Goal: Navigation & Orientation: Find specific page/section

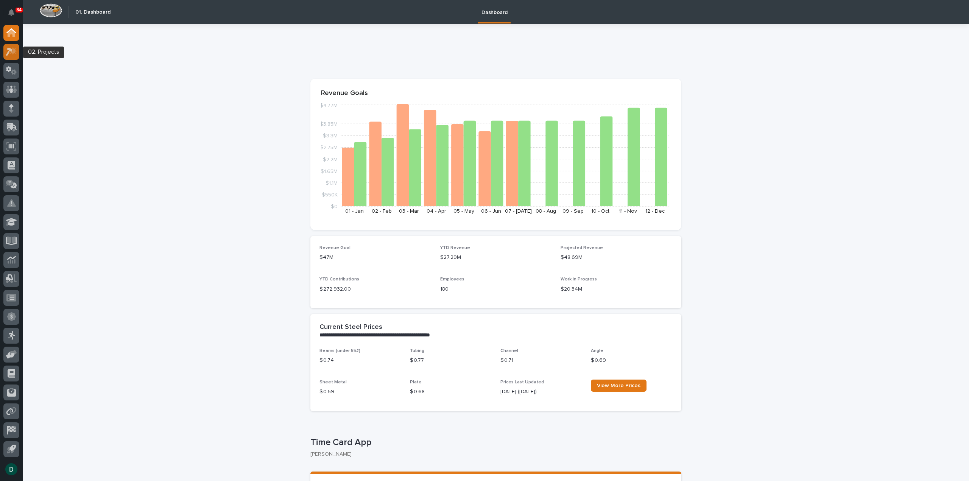
click at [16, 52] on icon at bounding box center [11, 51] width 11 height 9
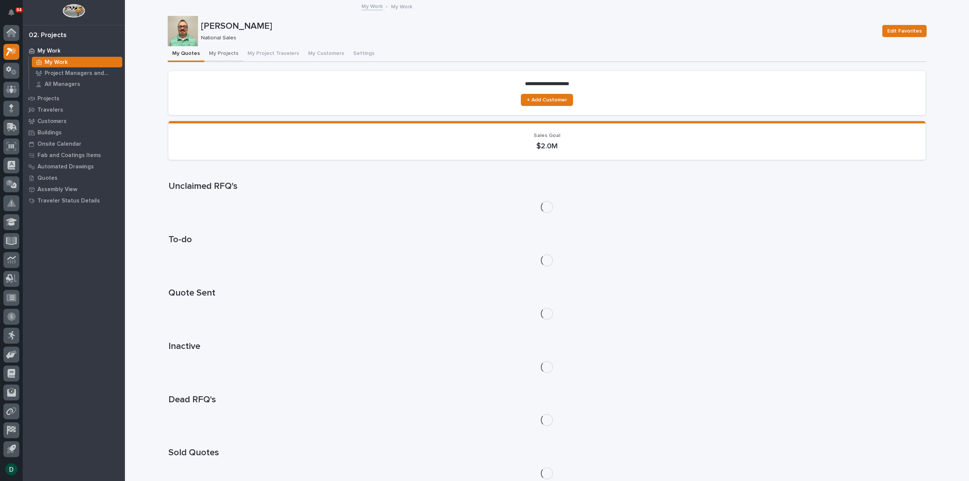
click at [220, 53] on button "My Projects" at bounding box center [223, 54] width 39 height 16
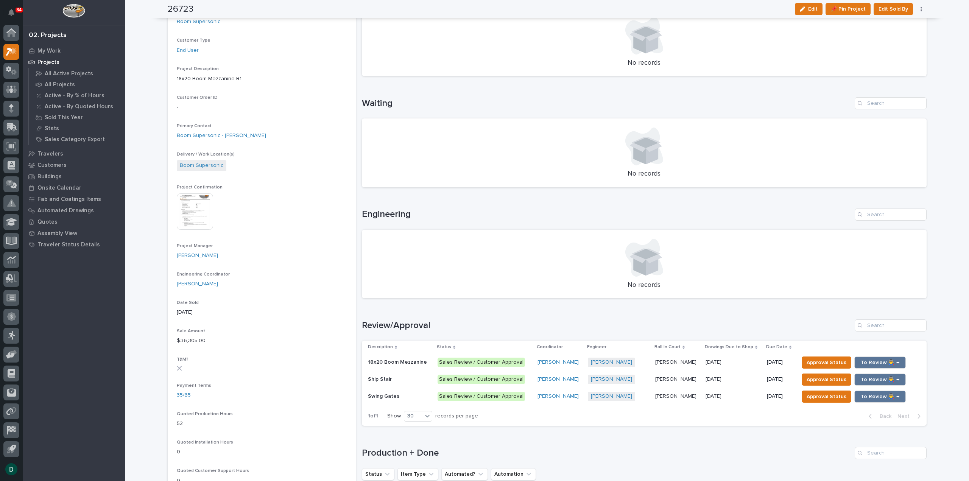
scroll to position [189, 0]
